Goal: Information Seeking & Learning: Find specific fact

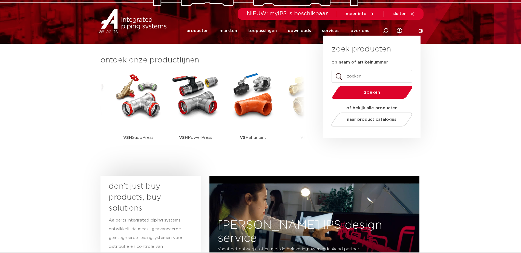
click at [166, 115] on div "VSH SmartPress VSH XPress VSH SudoPress VSH PowerPress VSH Shurjoint VSH Super …" at bounding box center [85, 120] width 180 height 99
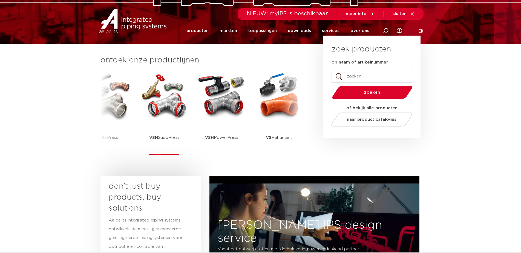
click at [153, 114] on img at bounding box center [164, 95] width 49 height 49
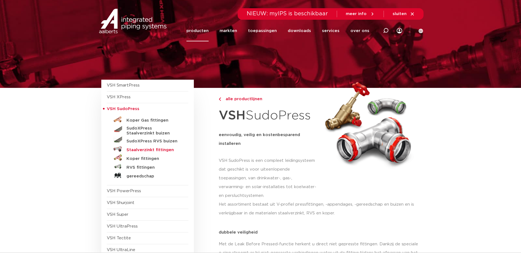
click at [145, 151] on h5 "Staalverzinkt fittingen" at bounding box center [153, 150] width 54 height 5
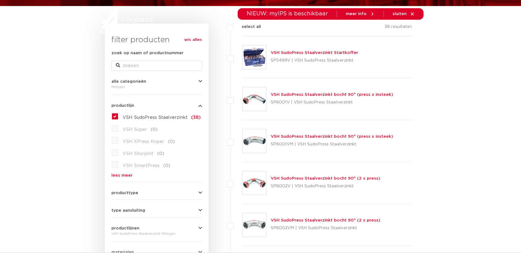
click at [294, 178] on link "VSH SudoPress Staalverzinkt bocht 90° (2 x press)" at bounding box center [325, 178] width 109 height 4
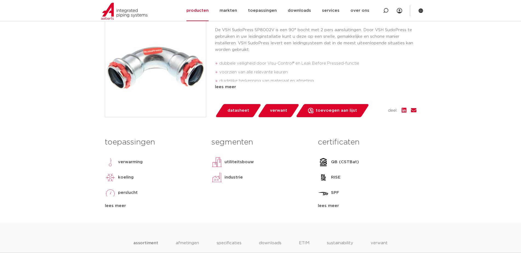
click at [241, 111] on span "datasheet" at bounding box center [238, 110] width 22 height 9
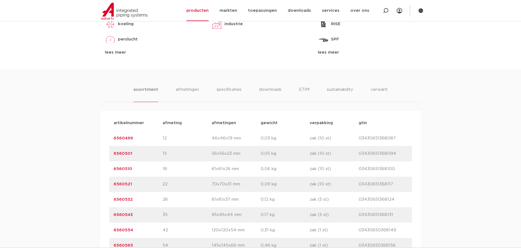
scroll to position [328, 0]
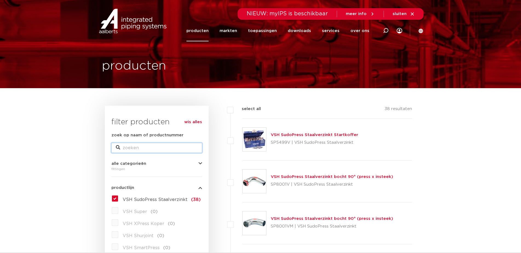
click at [137, 145] on input "zoek op naam of productnummer" at bounding box center [156, 148] width 91 height 10
type input "6558123"
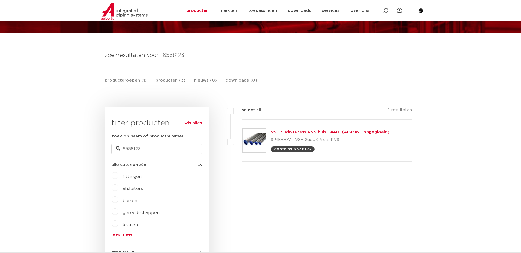
scroll to position [82, 0]
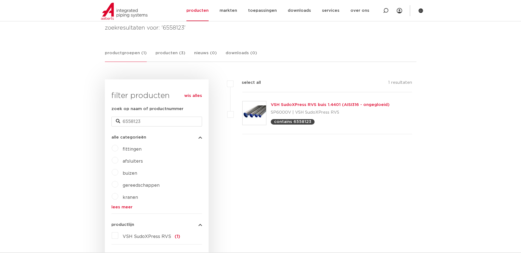
click at [322, 104] on link "VSH SudoXPress RVS buis 1.4401 (AISI316 - ongegloeid)" at bounding box center [330, 105] width 119 height 4
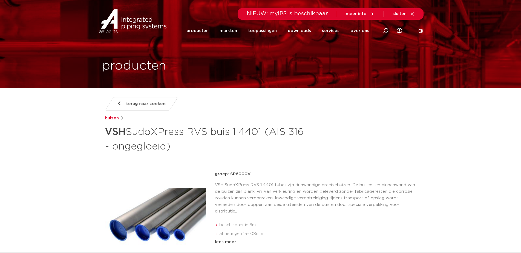
click at [120, 103] on icon at bounding box center [119, 103] width 3 height 4
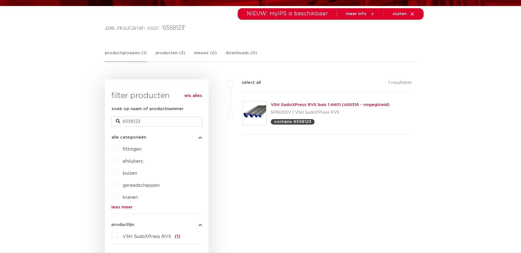
scroll to position [82, 0]
type input "558123"
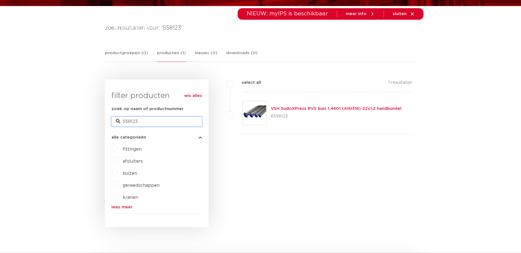
click at [152, 122] on input "558123" at bounding box center [156, 122] width 91 height 10
click at [118, 147] on label "fittingen" at bounding box center [129, 148] width 23 height 9
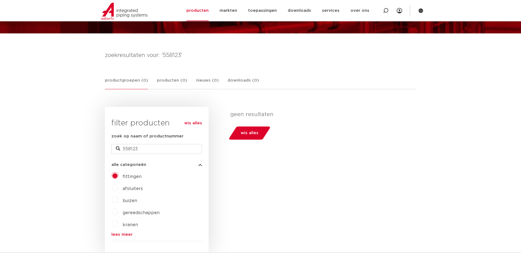
scroll to position [27, 0]
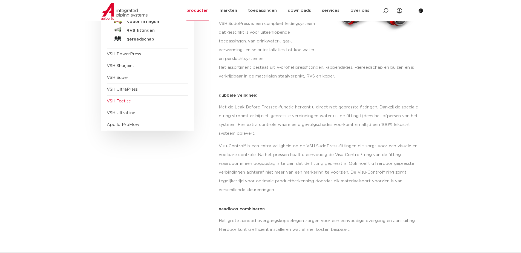
scroll to position [82, 0]
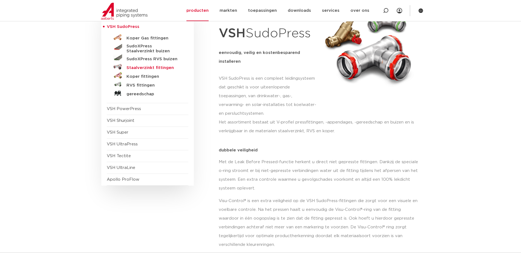
click at [163, 68] on h5 "Staalverzinkt fittingen" at bounding box center [153, 67] width 54 height 5
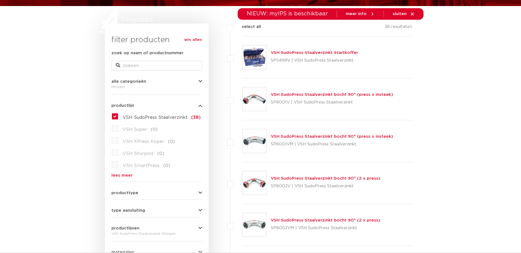
click at [295, 178] on link "VSH SudoPress Staalverzinkt bocht 90° (2 x press)" at bounding box center [325, 178] width 109 height 4
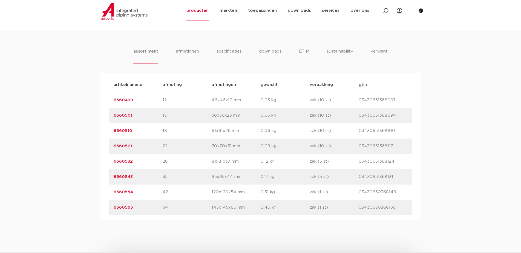
scroll to position [219, 0]
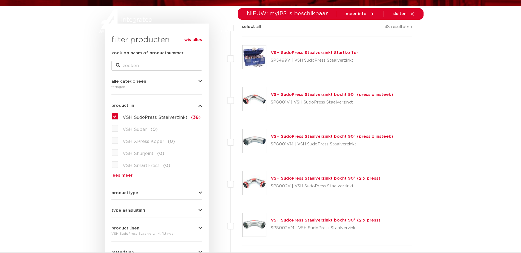
click at [294, 180] on link "VSH SudoPress Staalverzinkt bocht 90° (2 x press)" at bounding box center [325, 178] width 109 height 4
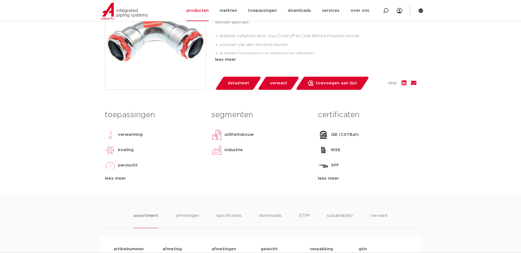
scroll to position [55, 0]
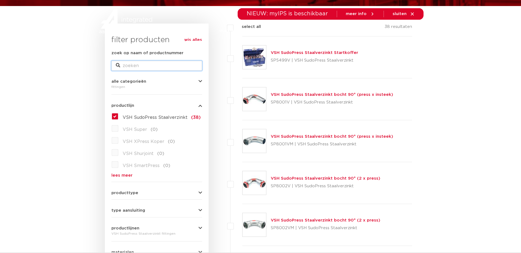
click at [131, 65] on input "zoek op naam of productnummer" at bounding box center [156, 66] width 91 height 10
type input "6560653"
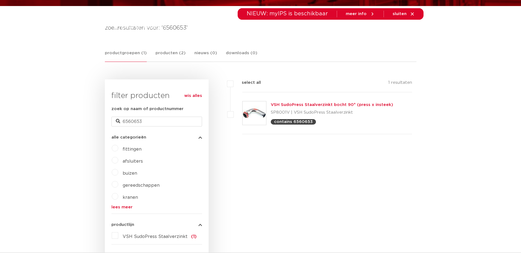
click at [316, 105] on link "VSH SudoPress Staalverzinkt bocht 90° (press x insteek)" at bounding box center [332, 105] width 122 height 4
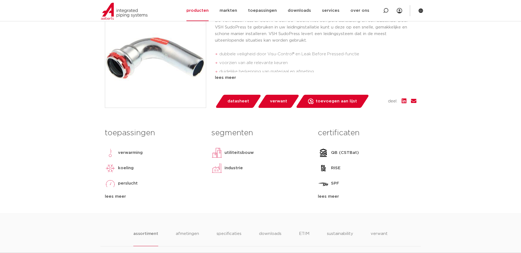
scroll to position [82, 0]
